Goal: Task Accomplishment & Management: Use online tool/utility

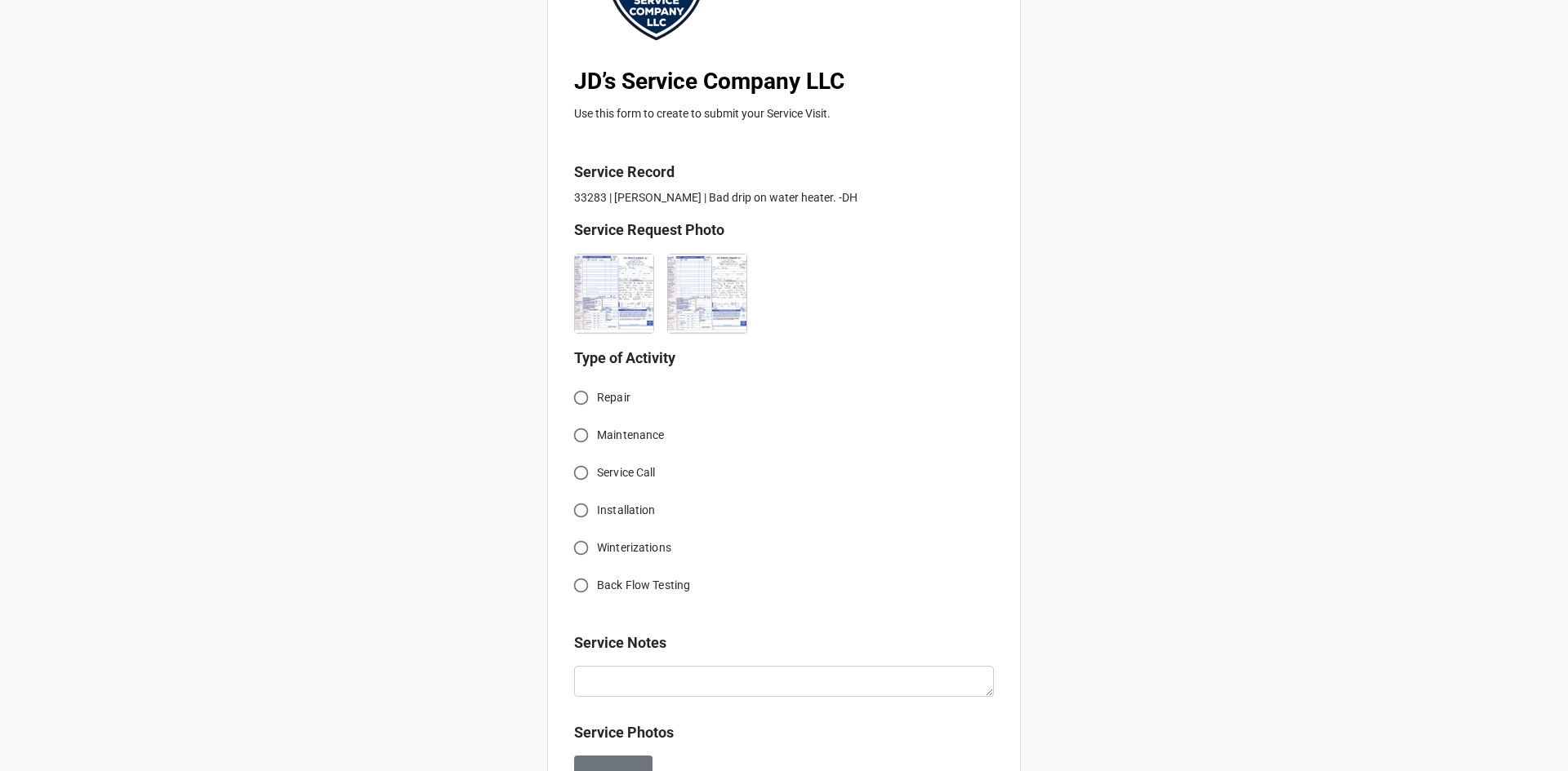
scroll to position [408, 0]
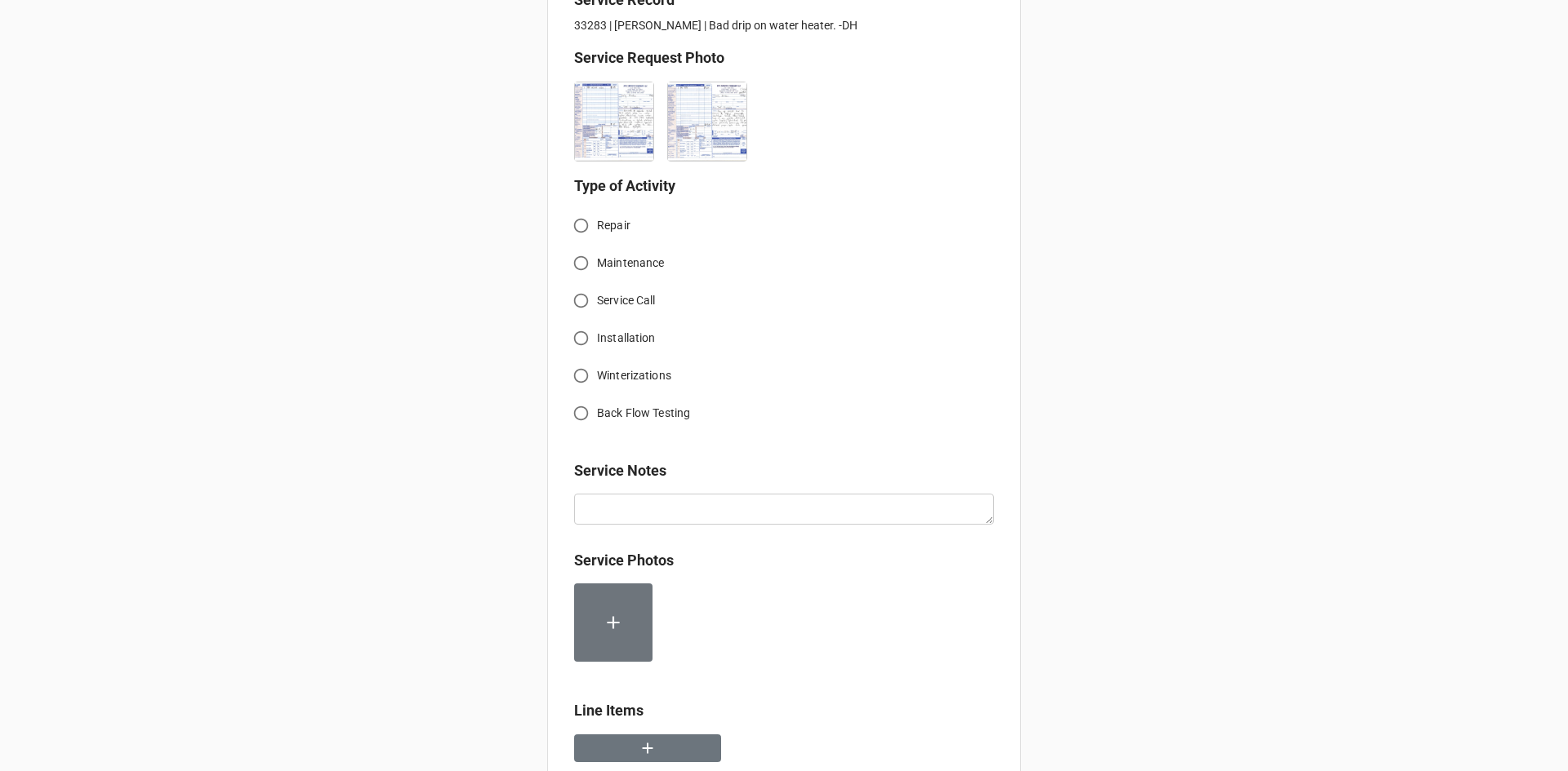
click at [581, 302] on input "Service Call" at bounding box center [581, 301] width 32 height 32
radio input "true"
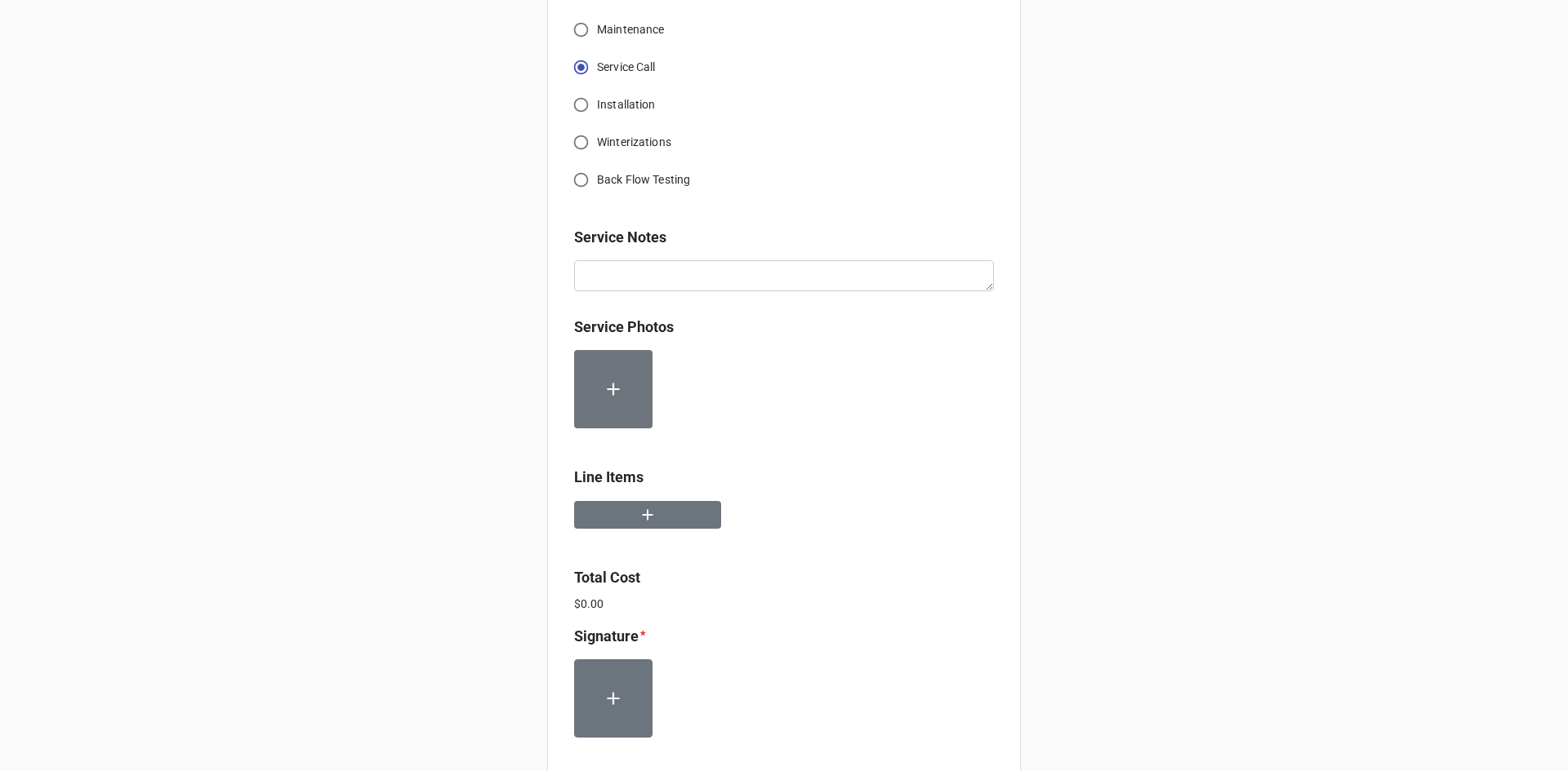
scroll to position [653, 0]
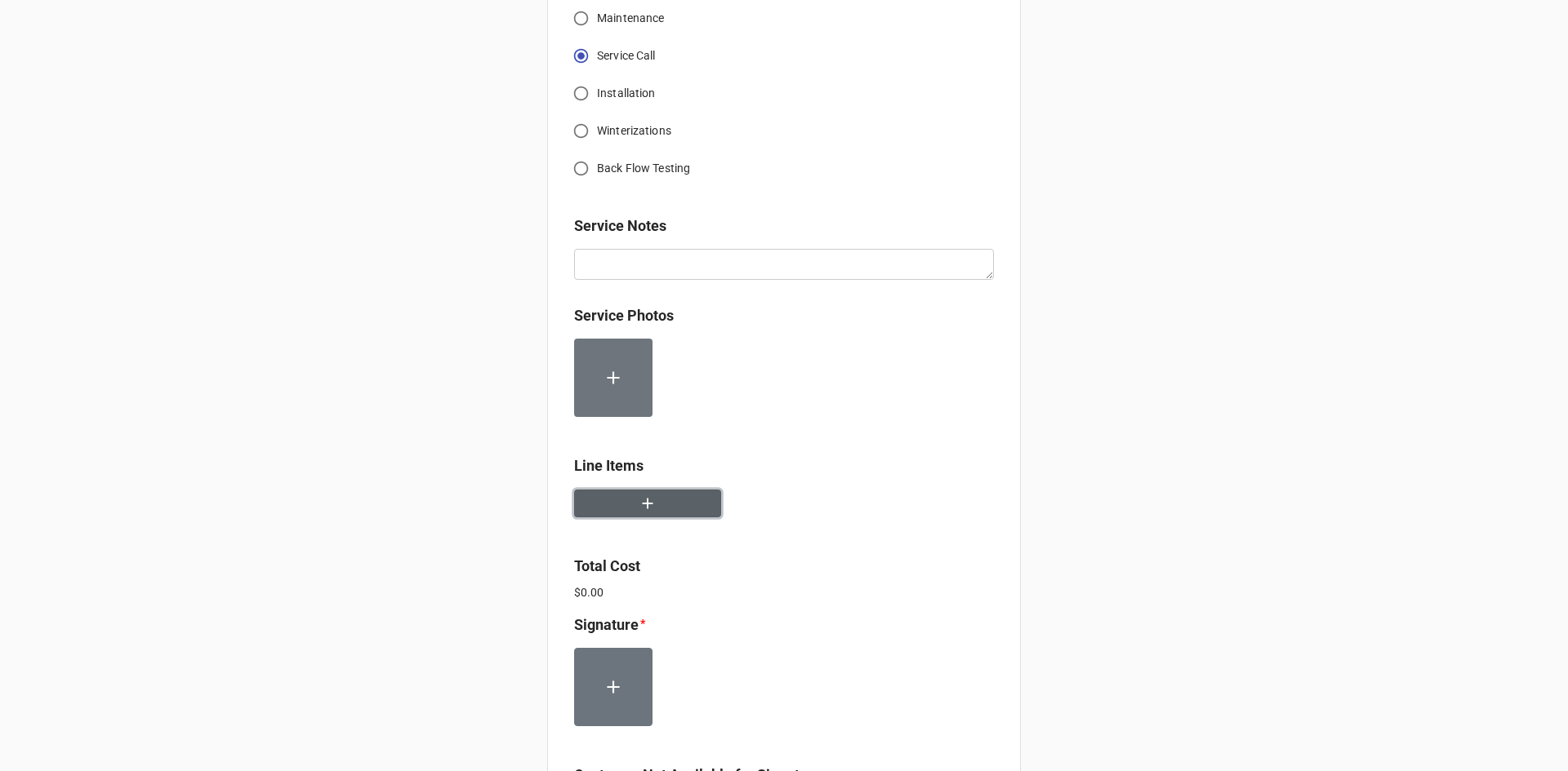
click at [606, 500] on button "button" at bounding box center [648, 504] width 147 height 28
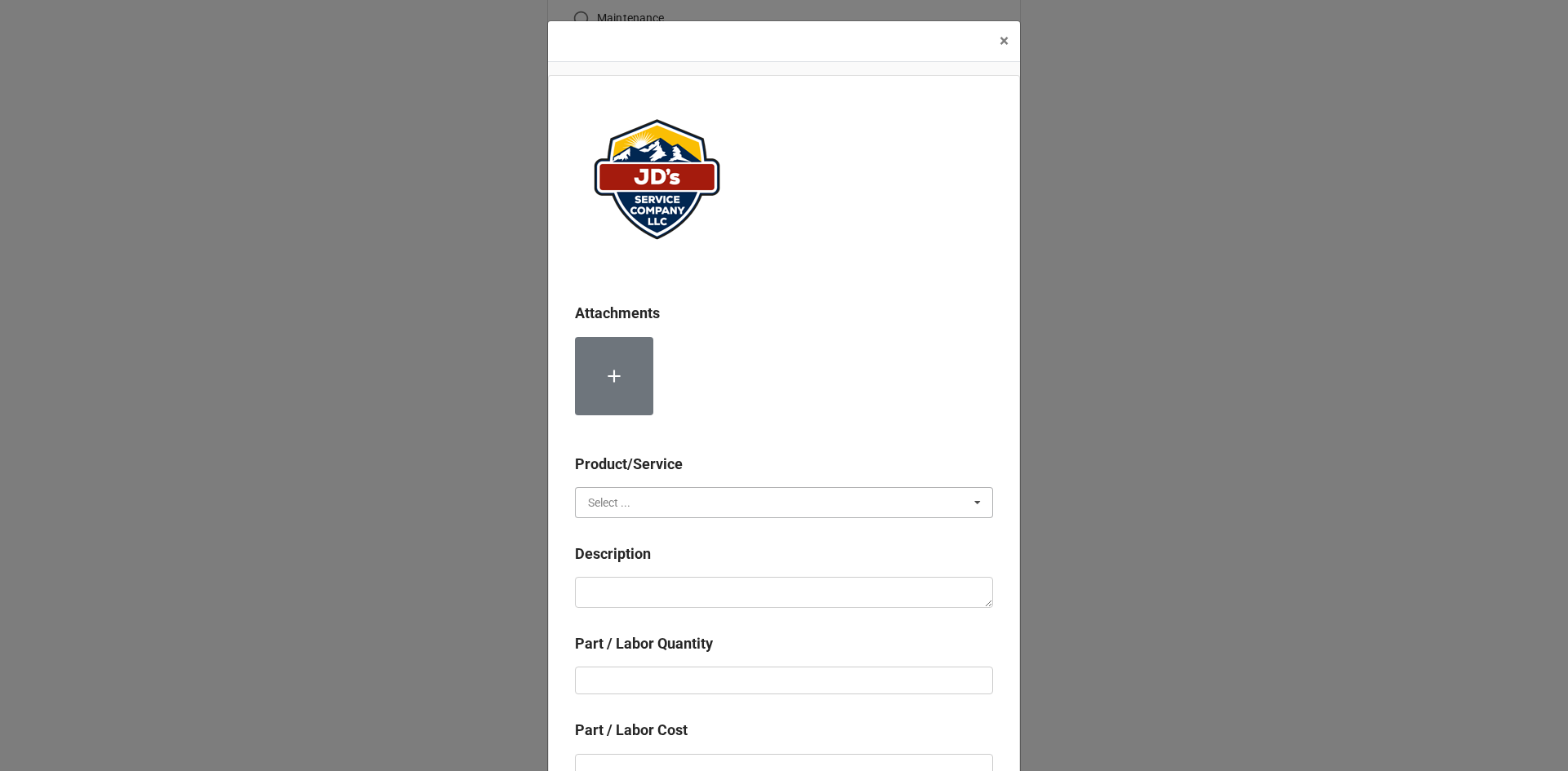
click at [675, 510] on input "text" at bounding box center [785, 502] width 416 height 29
click at [658, 525] on div "Services" at bounding box center [784, 532] width 416 height 30
click at [659, 598] on textarea at bounding box center [784, 592] width 418 height 31
paste textarea "9:00am-10:30am; Service Address: Same as above. Dug up access box to remove and…"
type textarea "x"
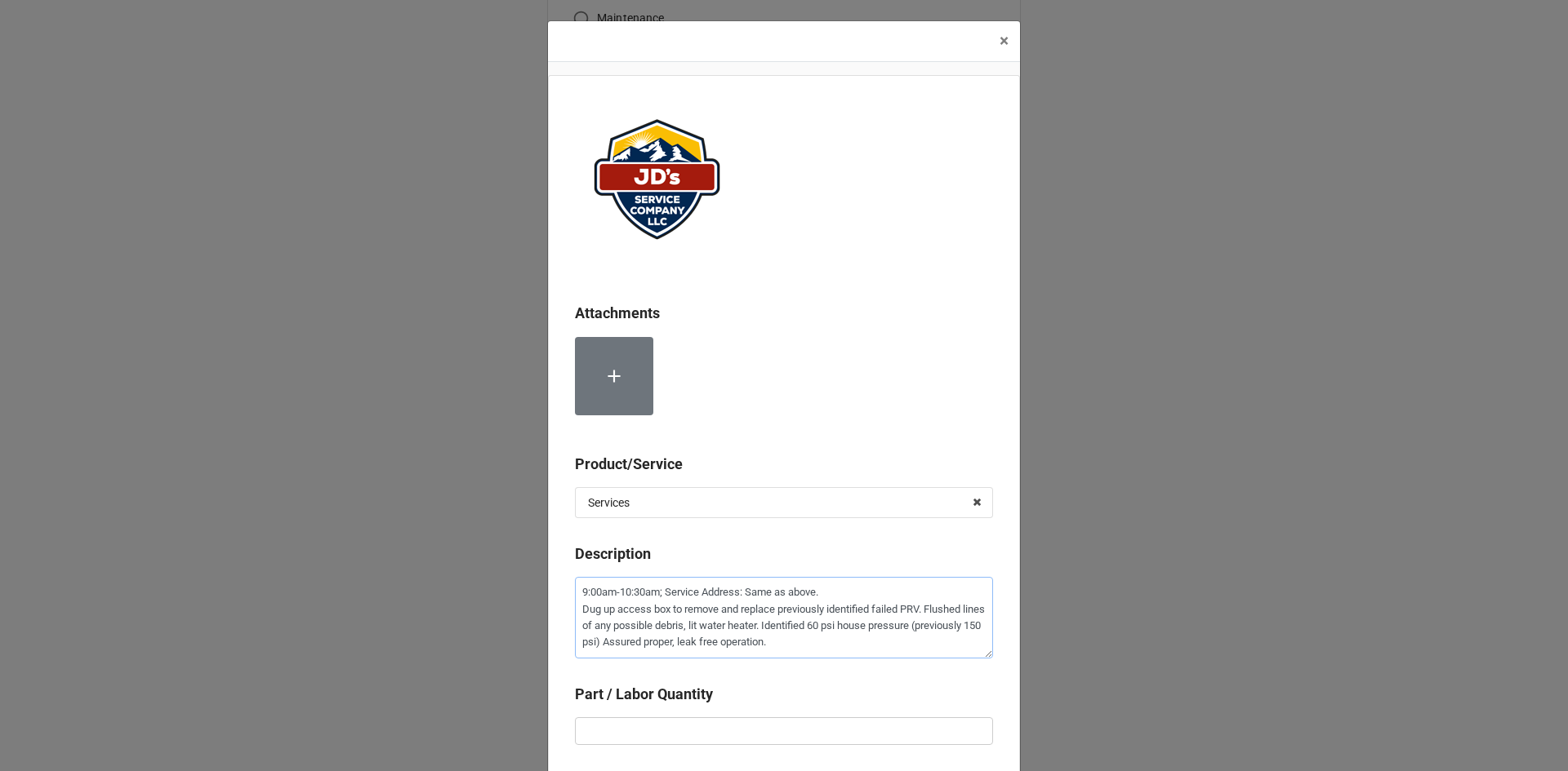
type textarea "9:00am-10:30am; Service Address: Same as above. Dug up access box to remove and…"
click at [710, 723] on input "text" at bounding box center [784, 731] width 418 height 28
type textarea "x"
type input "1"
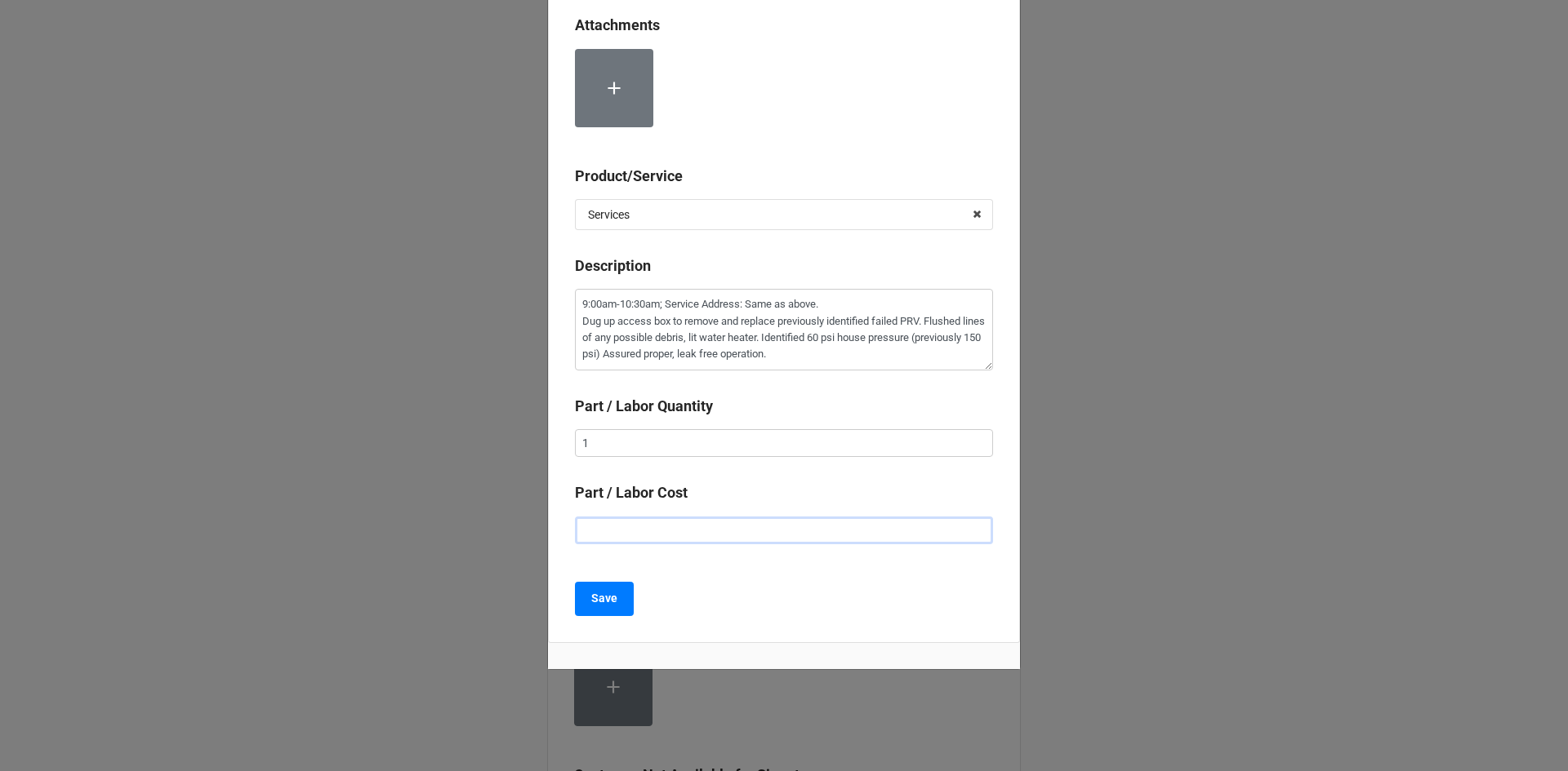
type textarea "x"
type input "$2.00"
type textarea "x"
type input "$22.00"
type textarea "x"
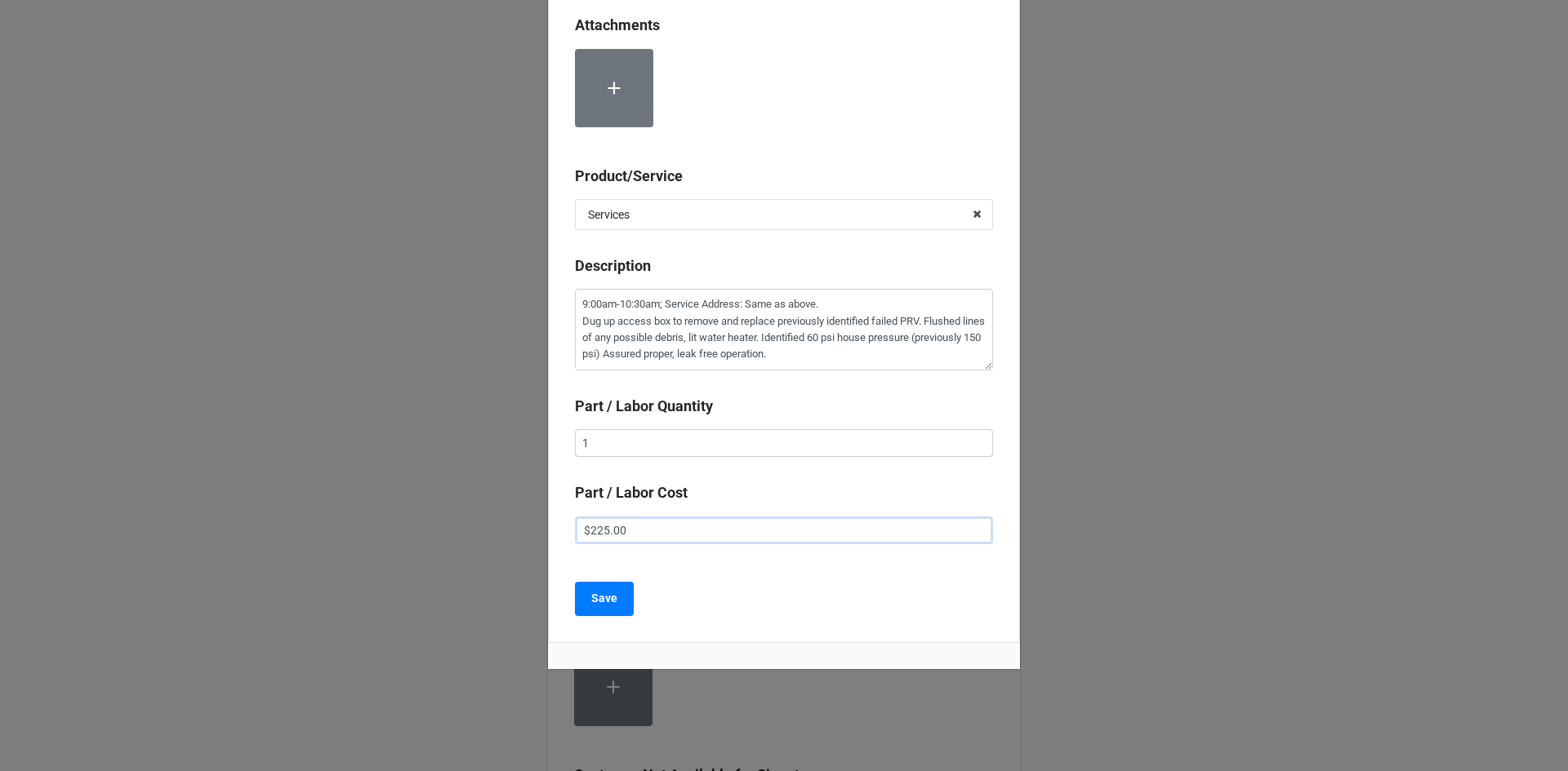
type input "$225.00"
click at [908, 441] on input "1" at bounding box center [784, 443] width 418 height 28
type textarea "x"
type input "1."
type textarea "x"
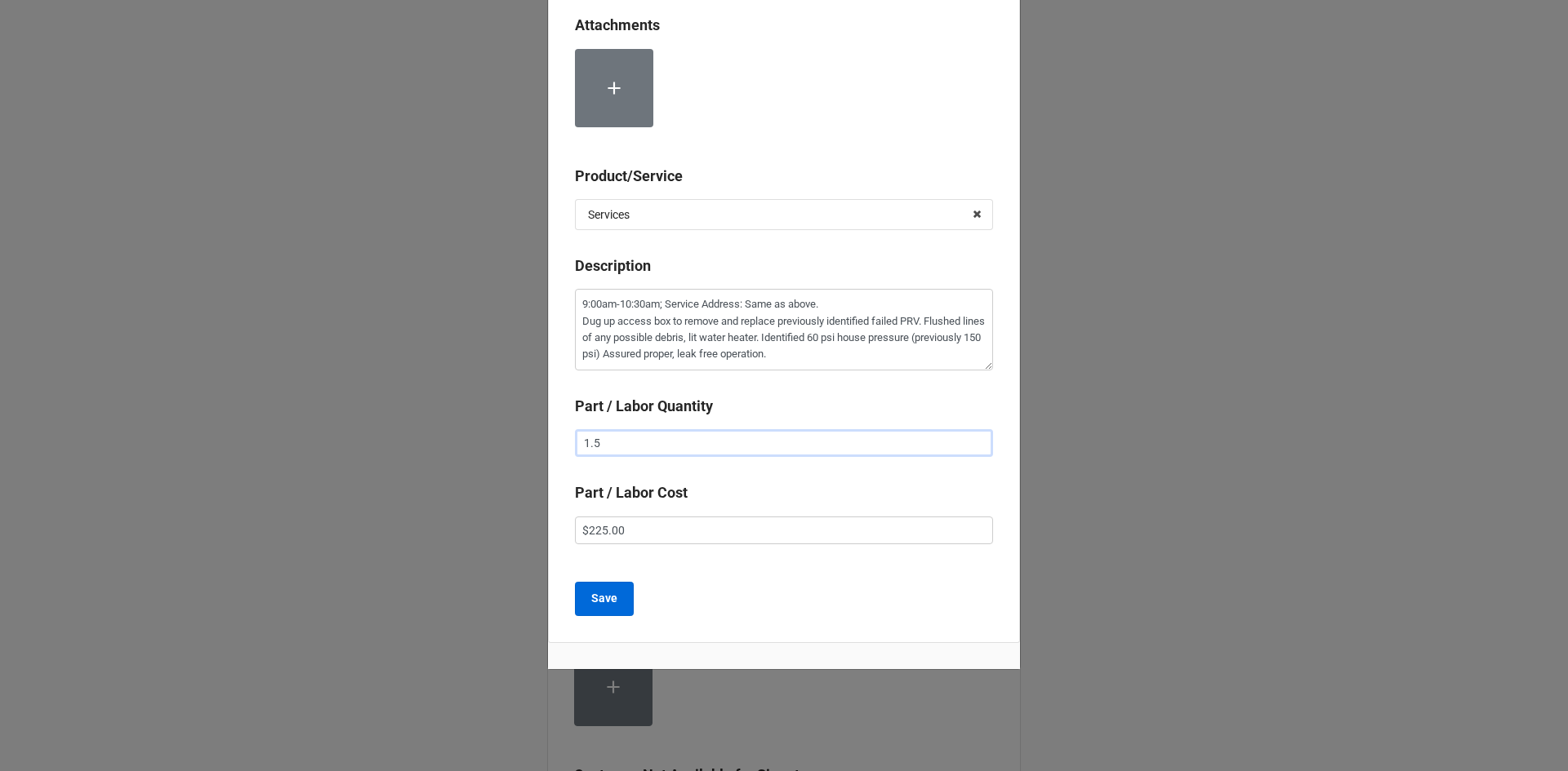
type input "1.5"
click at [619, 597] on button "Save" at bounding box center [604, 599] width 59 height 34
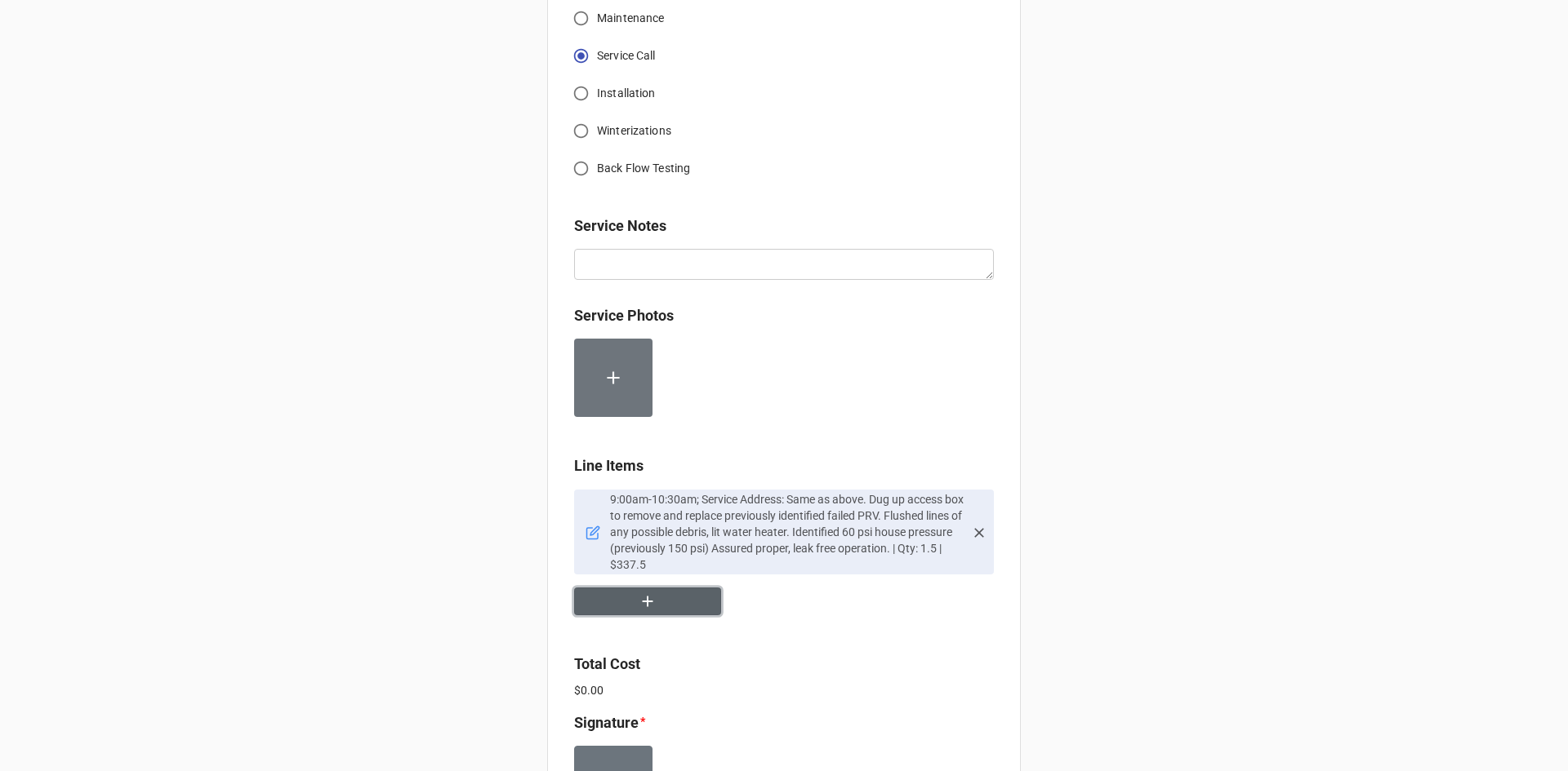
click at [653, 605] on button "button" at bounding box center [648, 601] width 147 height 28
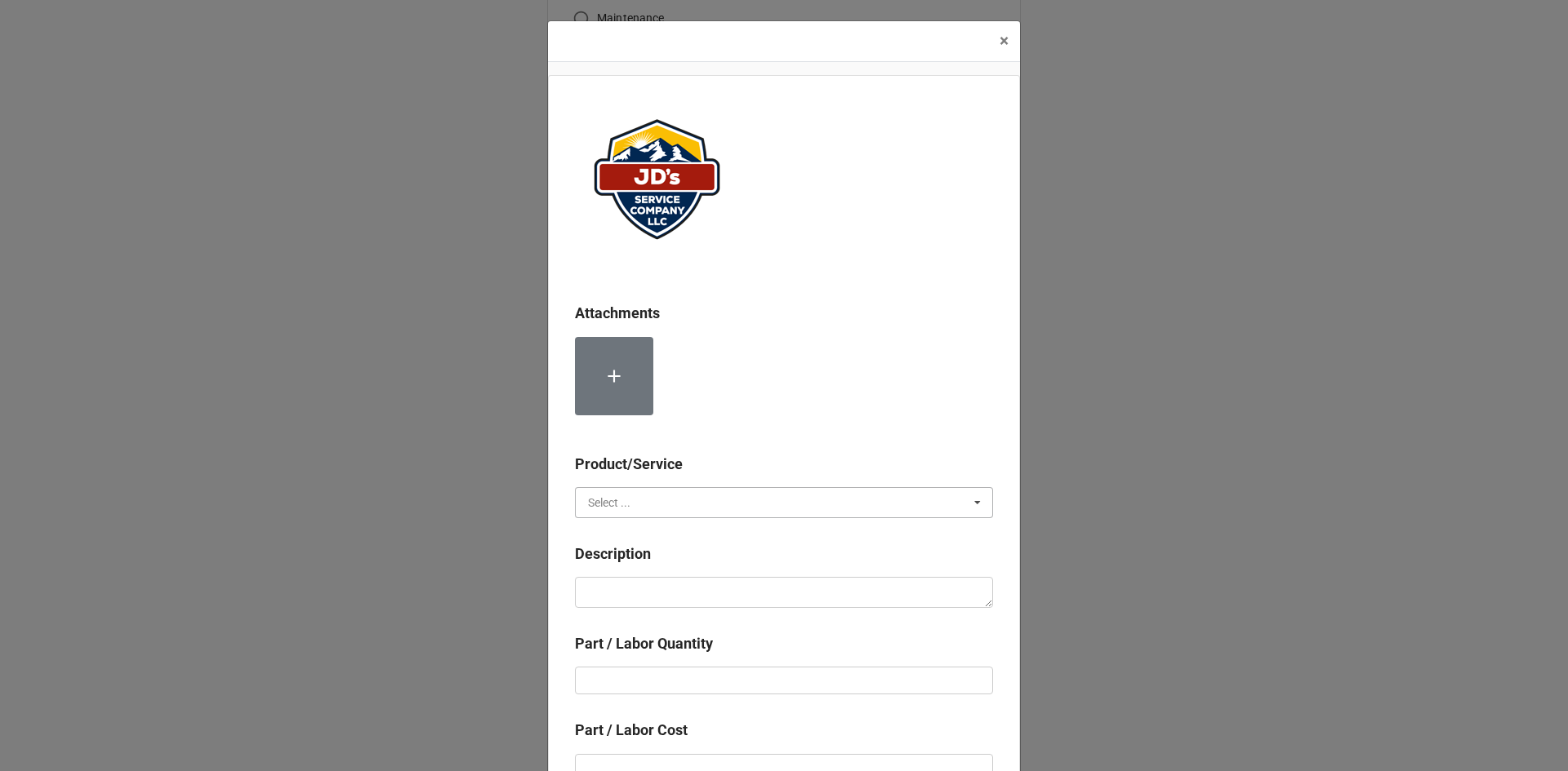
click at [664, 504] on input "text" at bounding box center [785, 502] width 416 height 29
click at [668, 564] on div "Material Cost" at bounding box center [784, 563] width 416 height 30
click at [665, 587] on textarea at bounding box center [784, 592] width 418 height 31
type textarea "x"
type textarea "3"
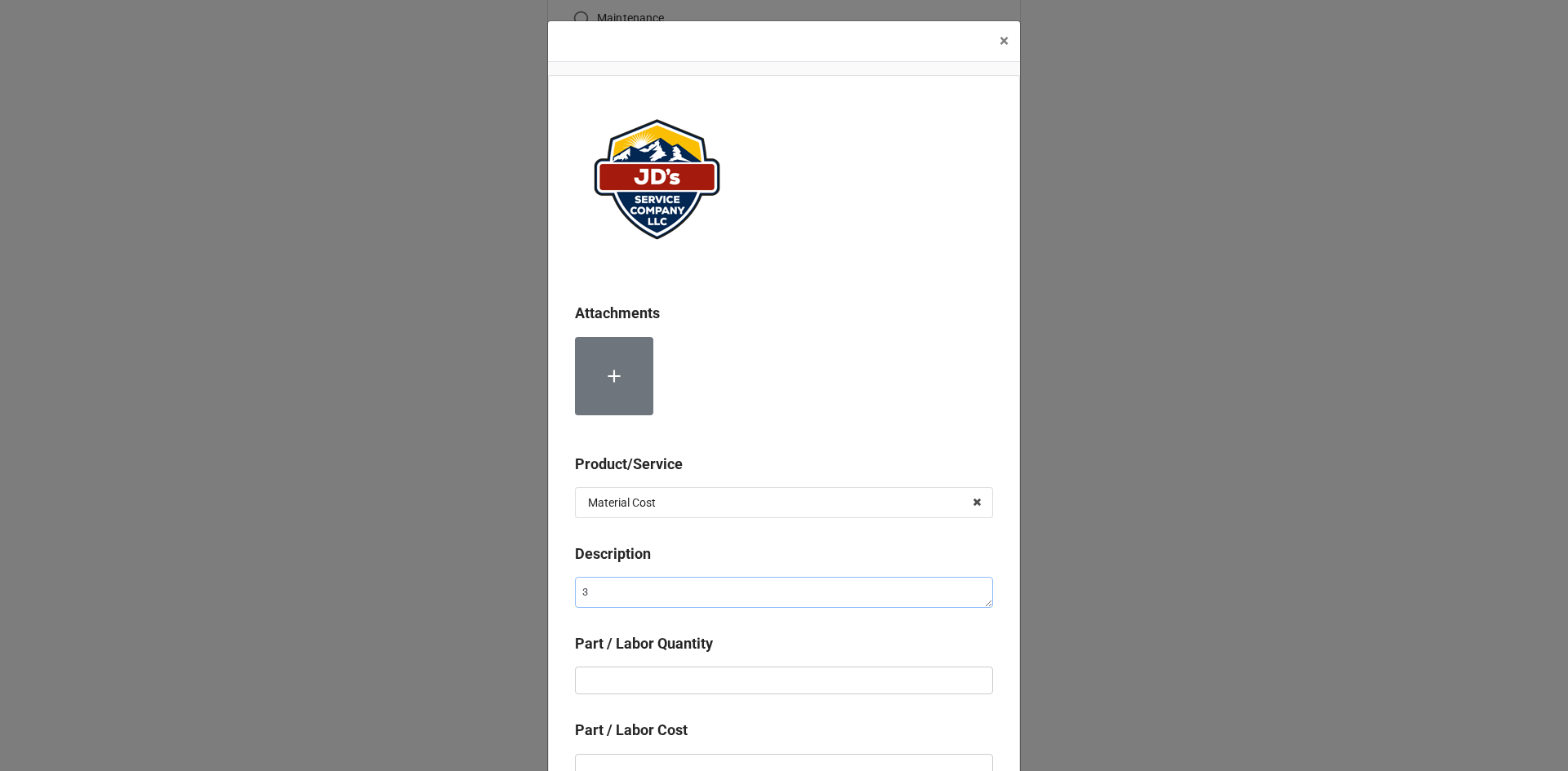
type textarea "x"
type textarea "3/"
type textarea "x"
type textarea "3/4"
type textarea "x"
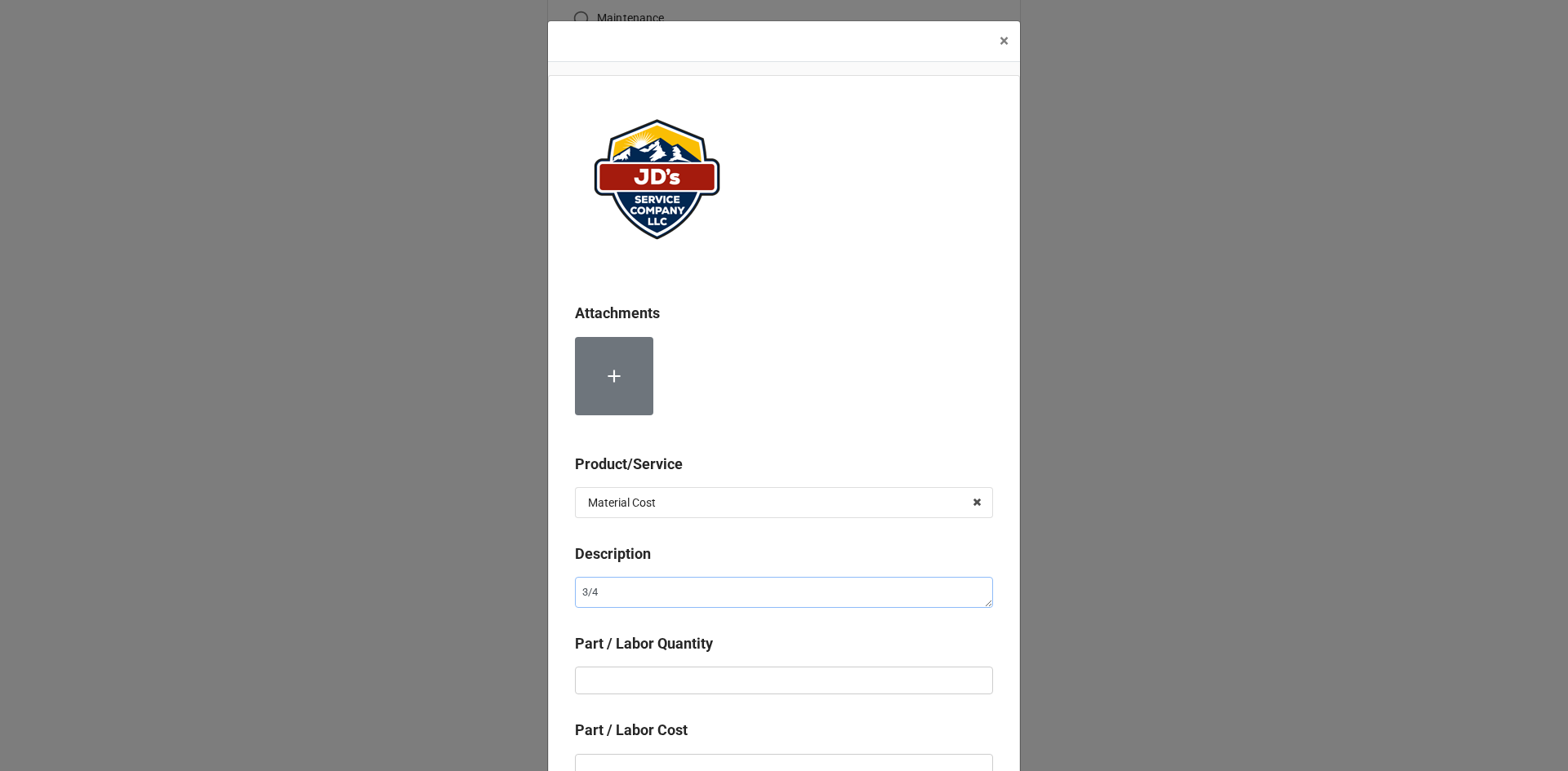
type textarea "3/4""
type textarea "x"
type textarea "3/4""
type textarea "x"
type textarea "3/4" P"
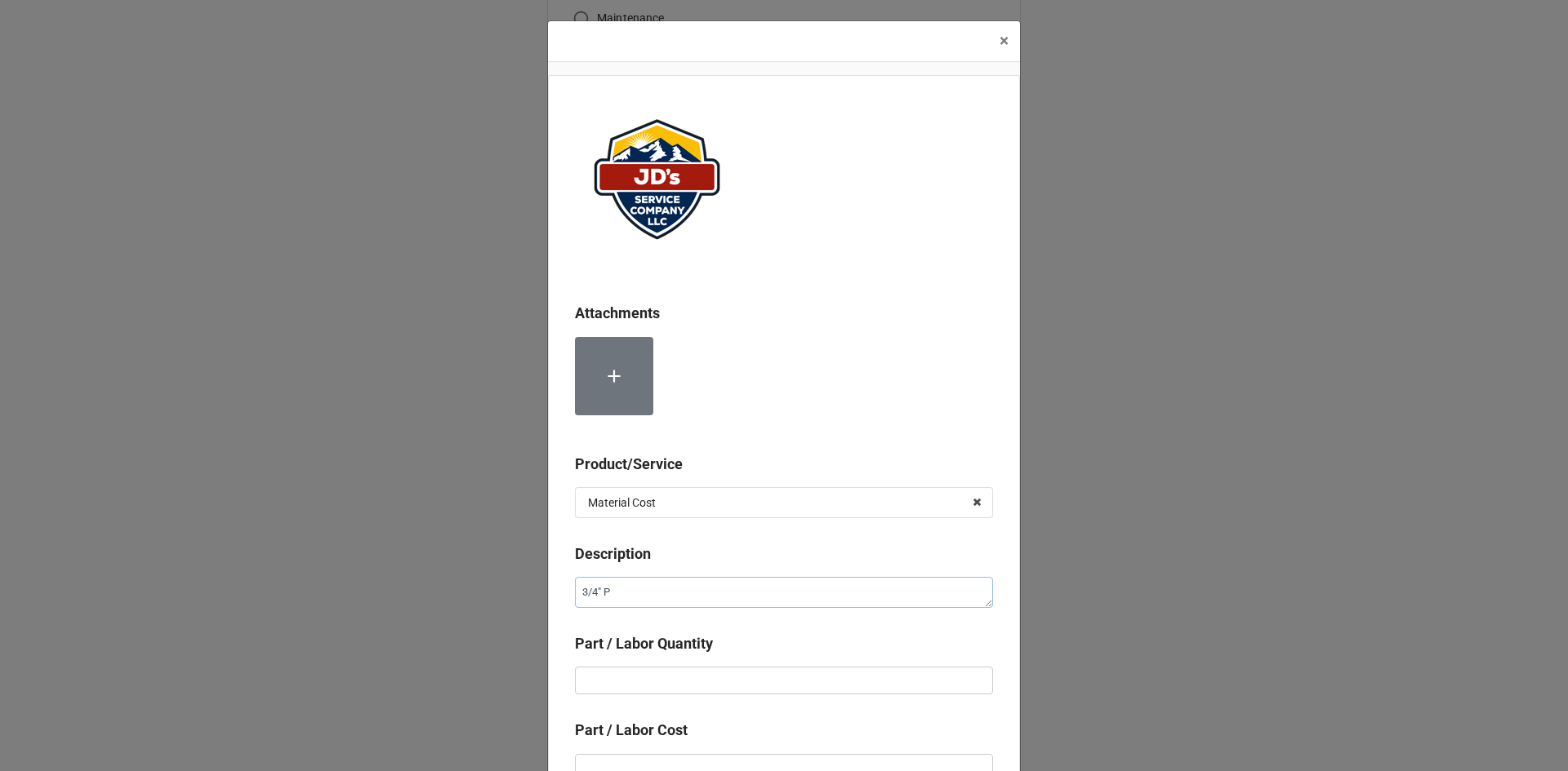
type textarea "x"
type textarea "3/4" PR"
type textarea "x"
type textarea "3/4" PRV"
click at [648, 682] on input "text" at bounding box center [784, 680] width 418 height 28
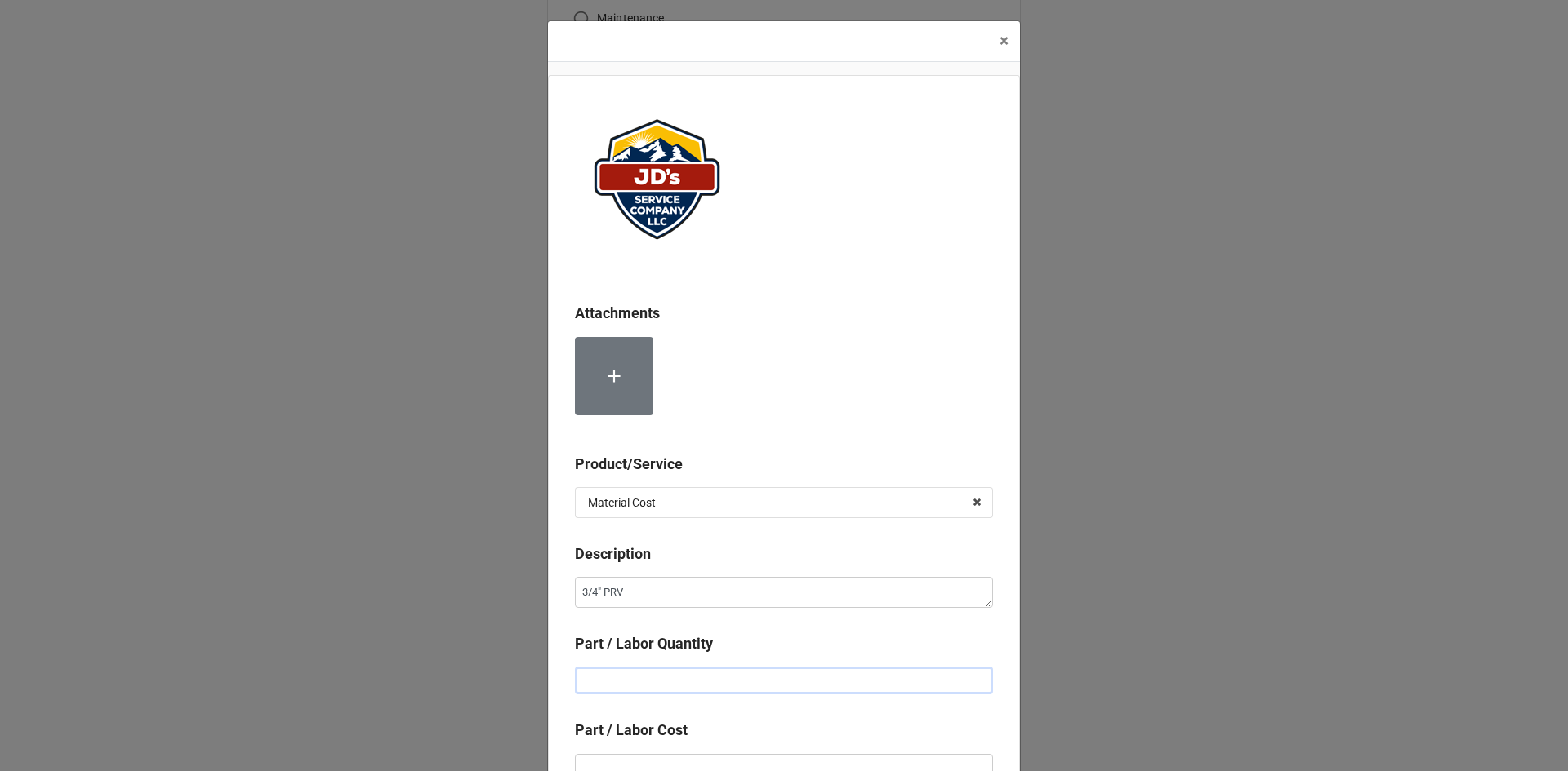
type textarea "x"
type input "1"
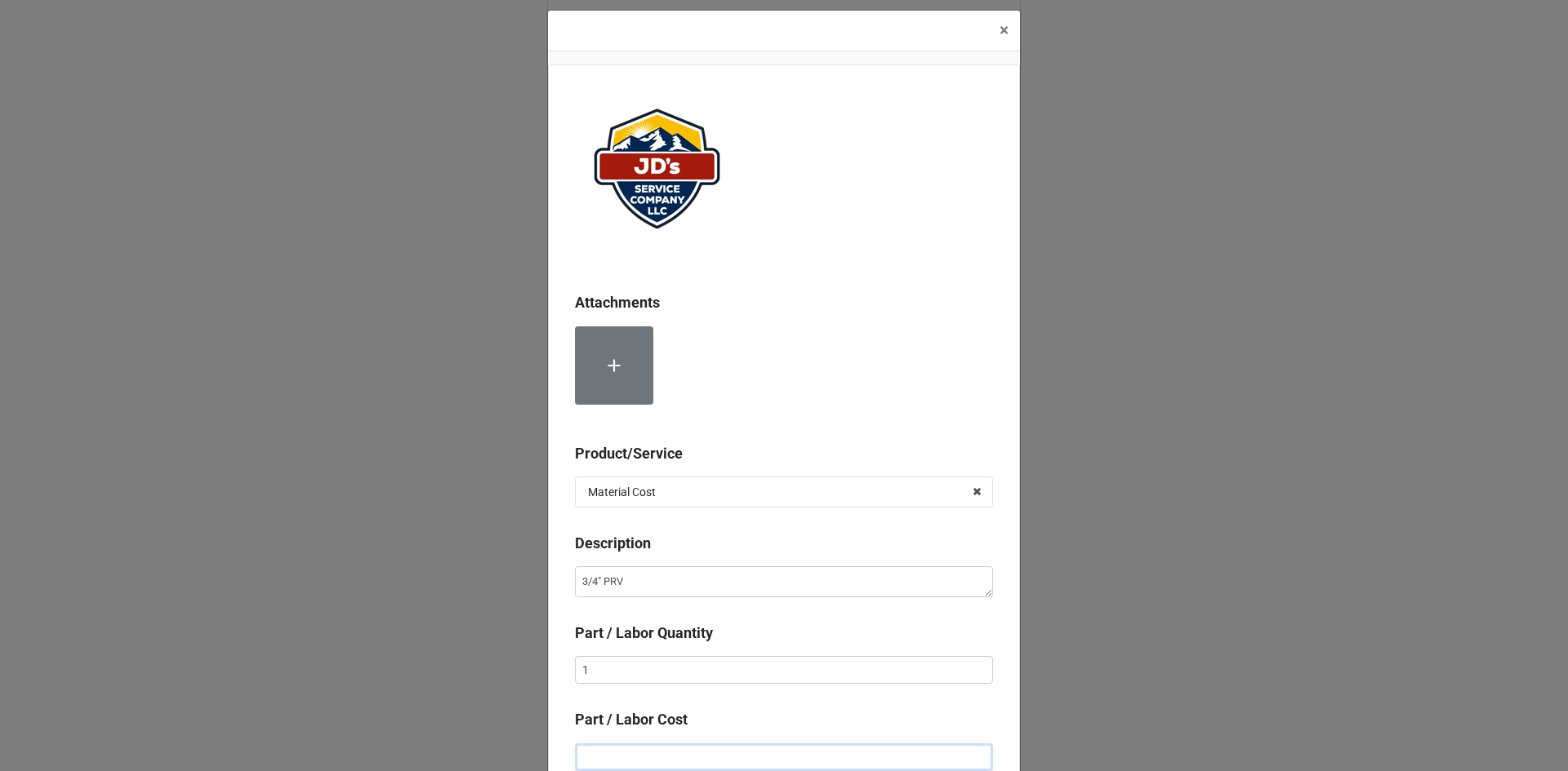
type textarea "x"
type input "$4.00"
type textarea "x"
type input "$42.00"
type textarea "x"
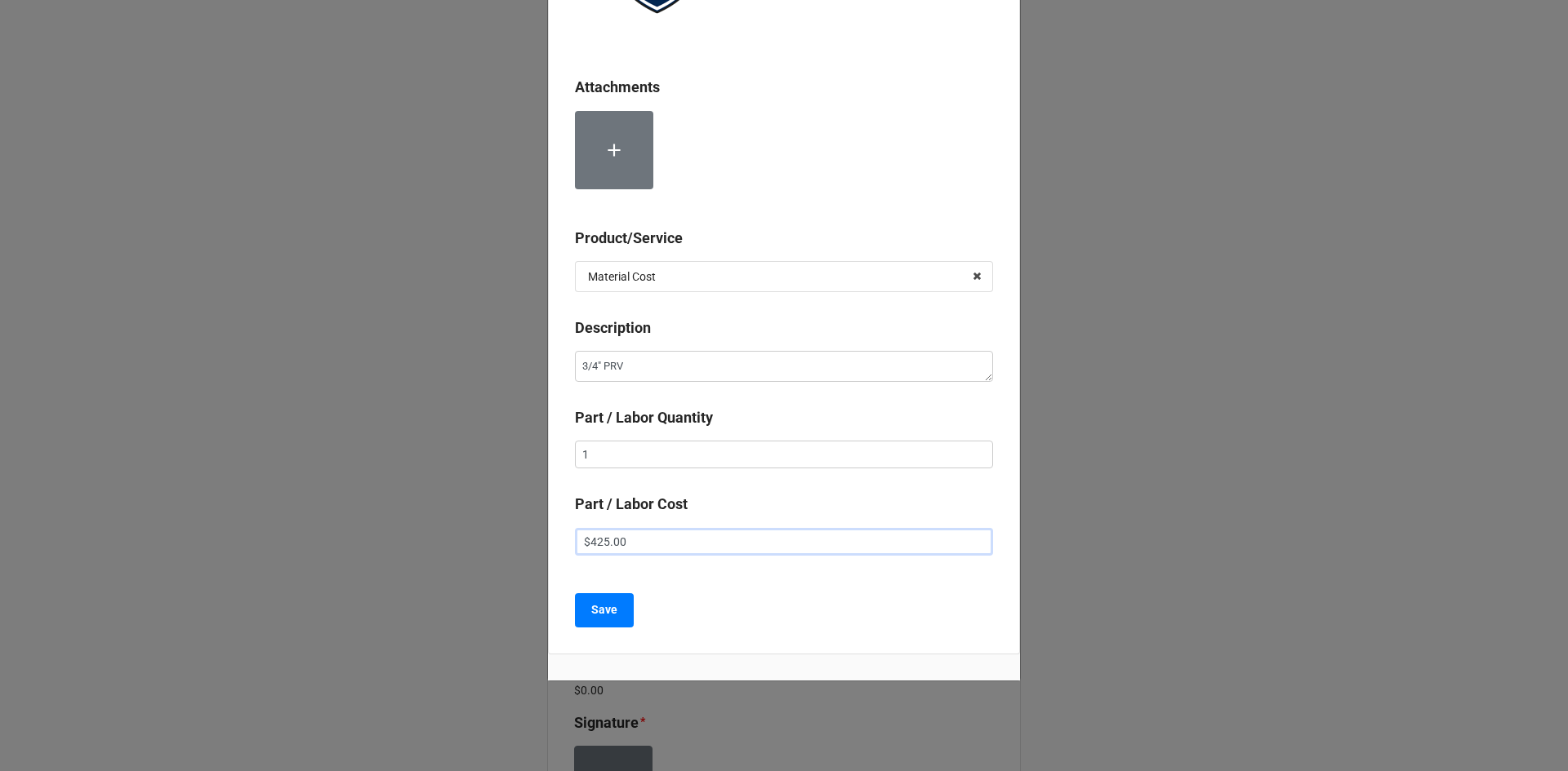
scroll to position [237, 0]
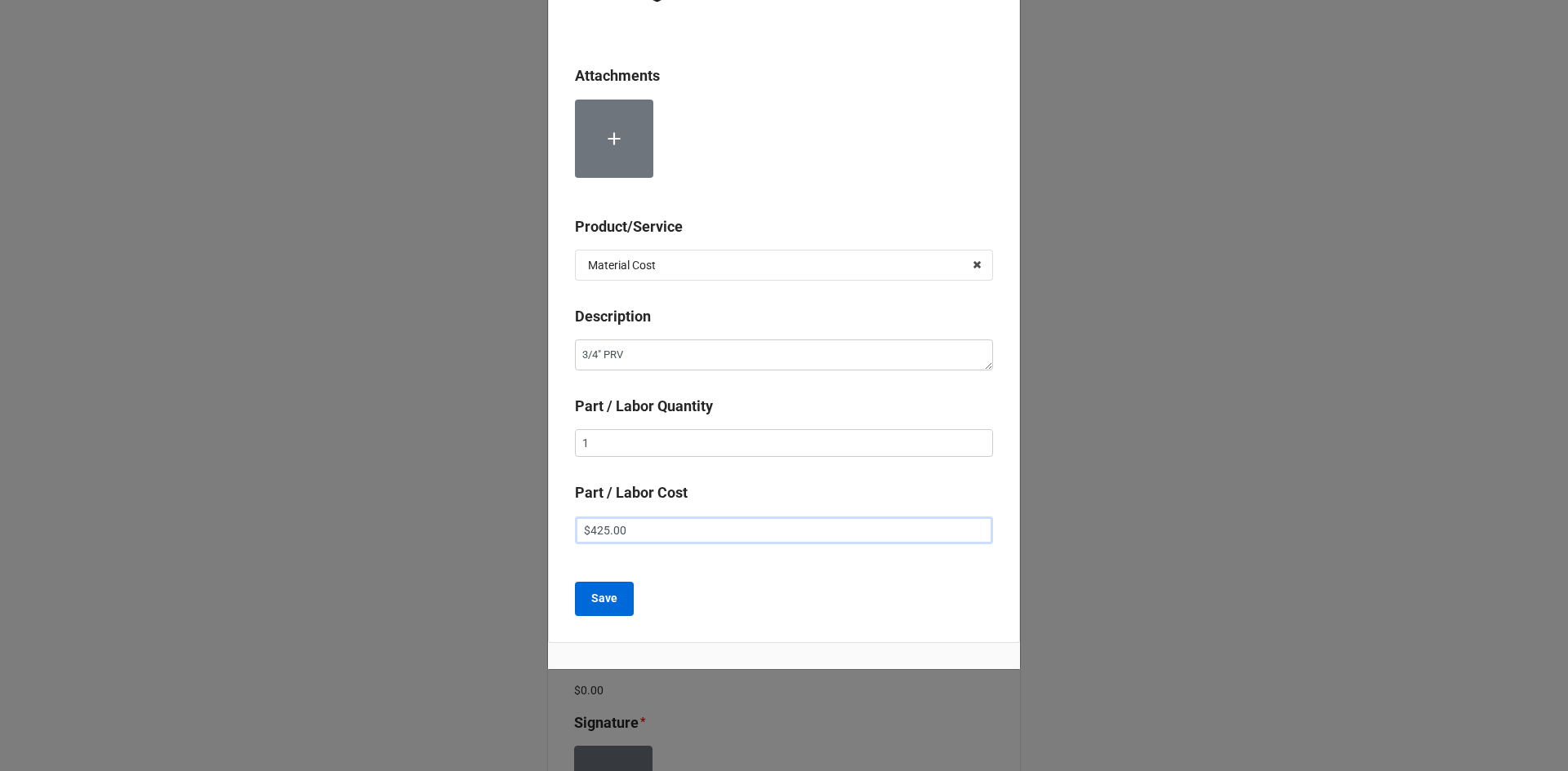
type input "$425.00"
click at [598, 602] on b "Save" at bounding box center [603, 598] width 26 height 18
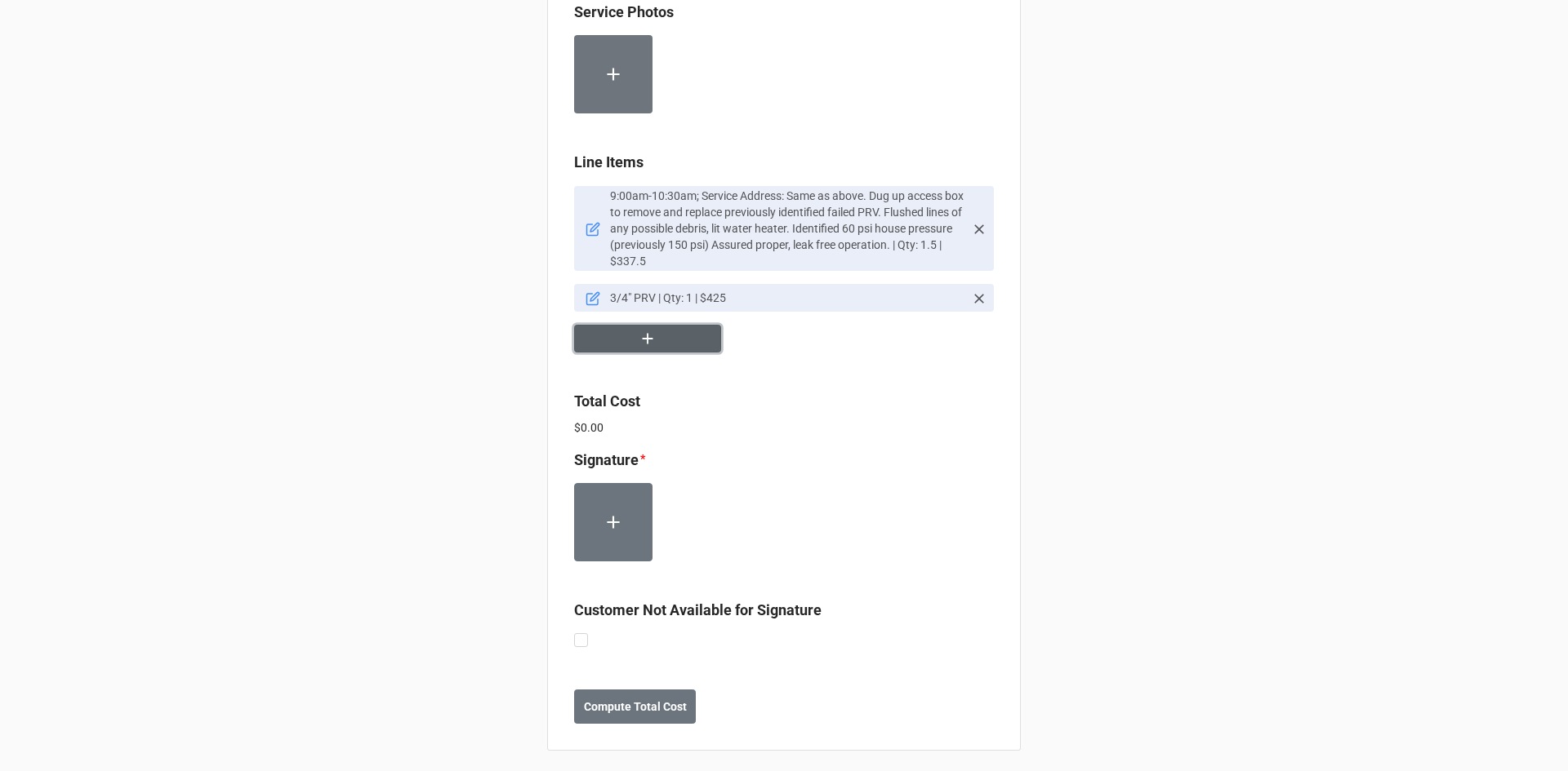
scroll to position [963, 0]
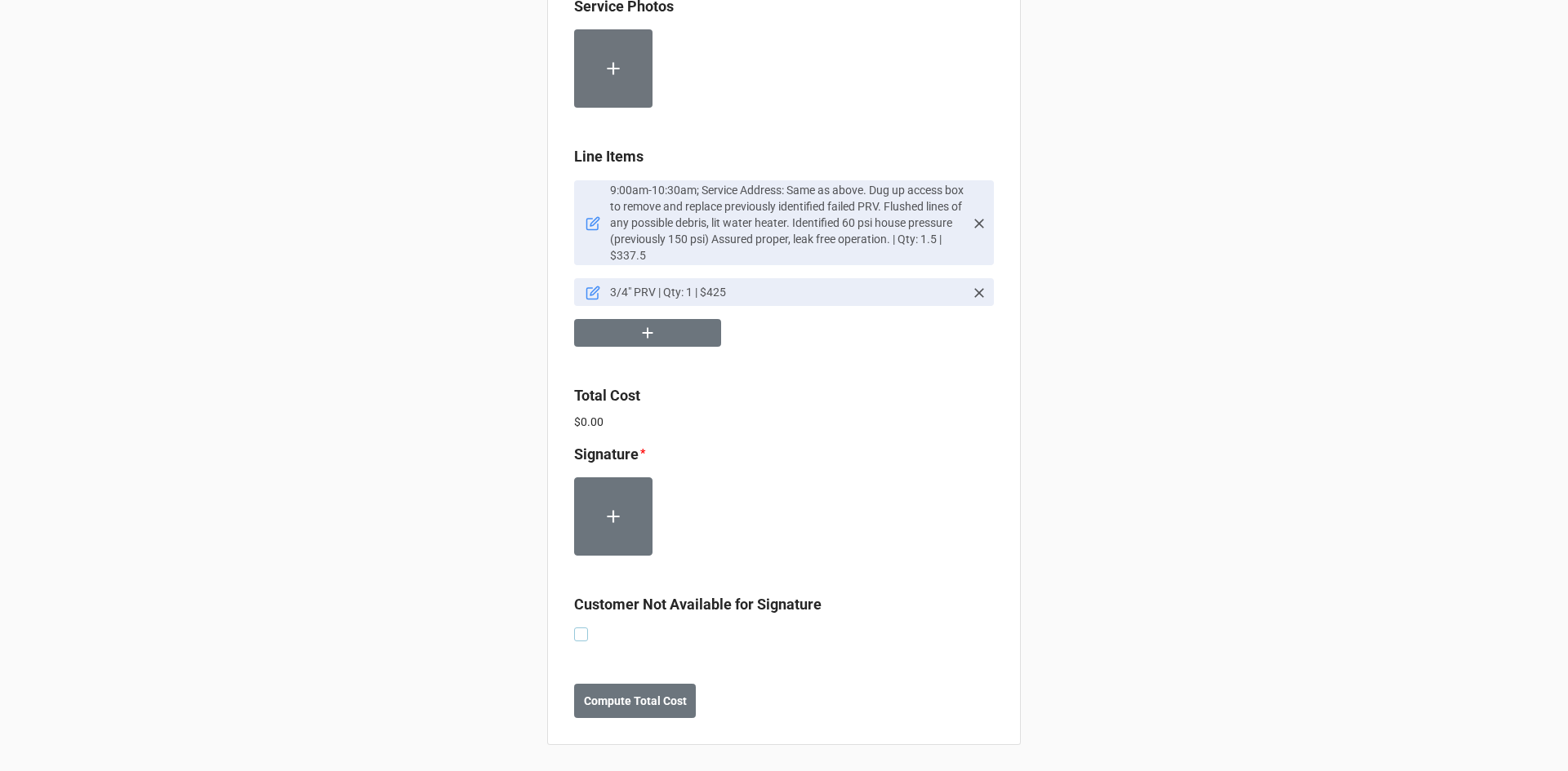
click at [581, 627] on label at bounding box center [581, 627] width 14 height 0
checkbox input "true"
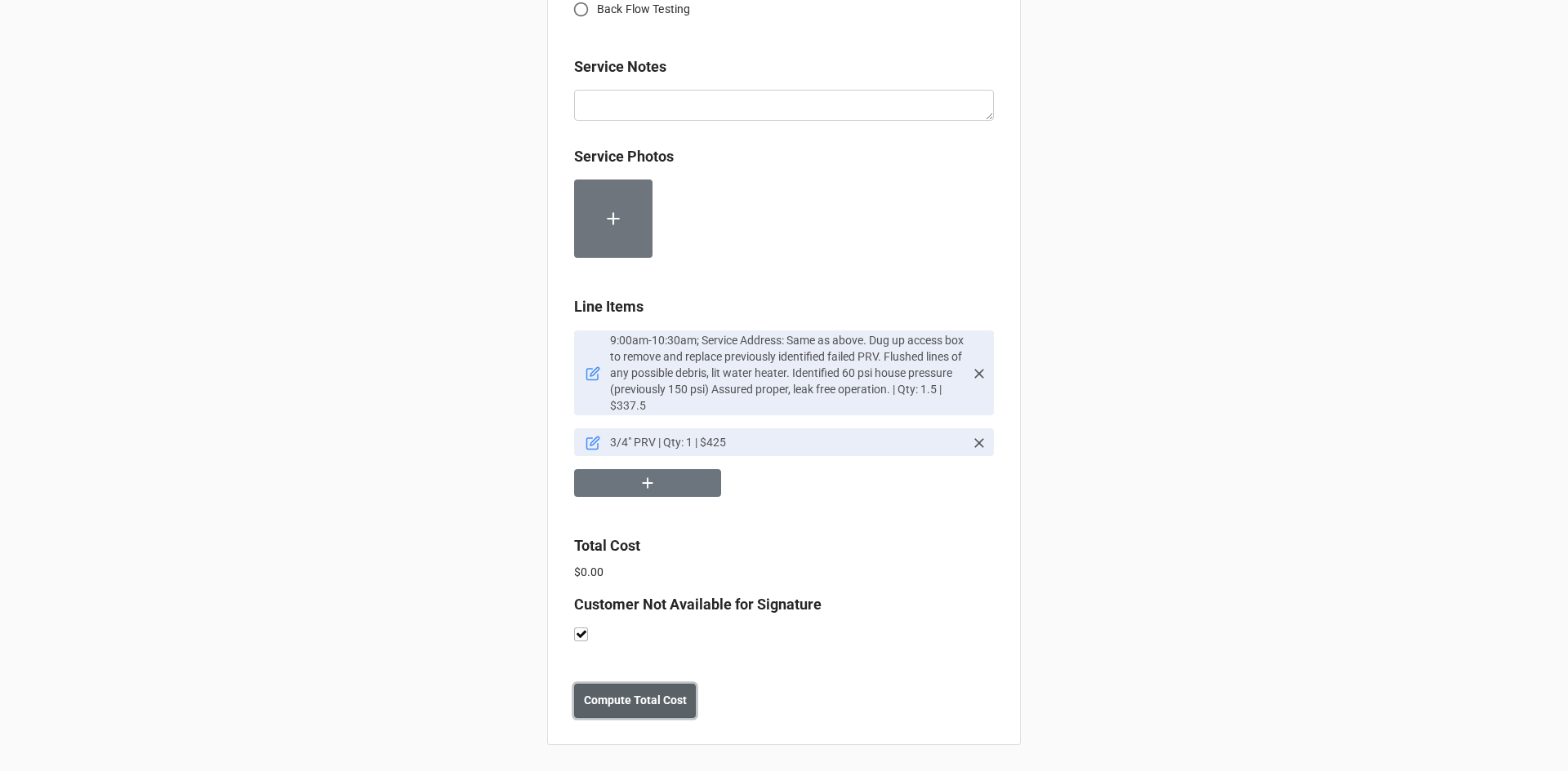
click at [641, 707] on b "Compute Total Cost" at bounding box center [635, 701] width 103 height 18
click at [605, 711] on button "Save" at bounding box center [603, 701] width 59 height 34
